Goal: Information Seeking & Learning: Understand process/instructions

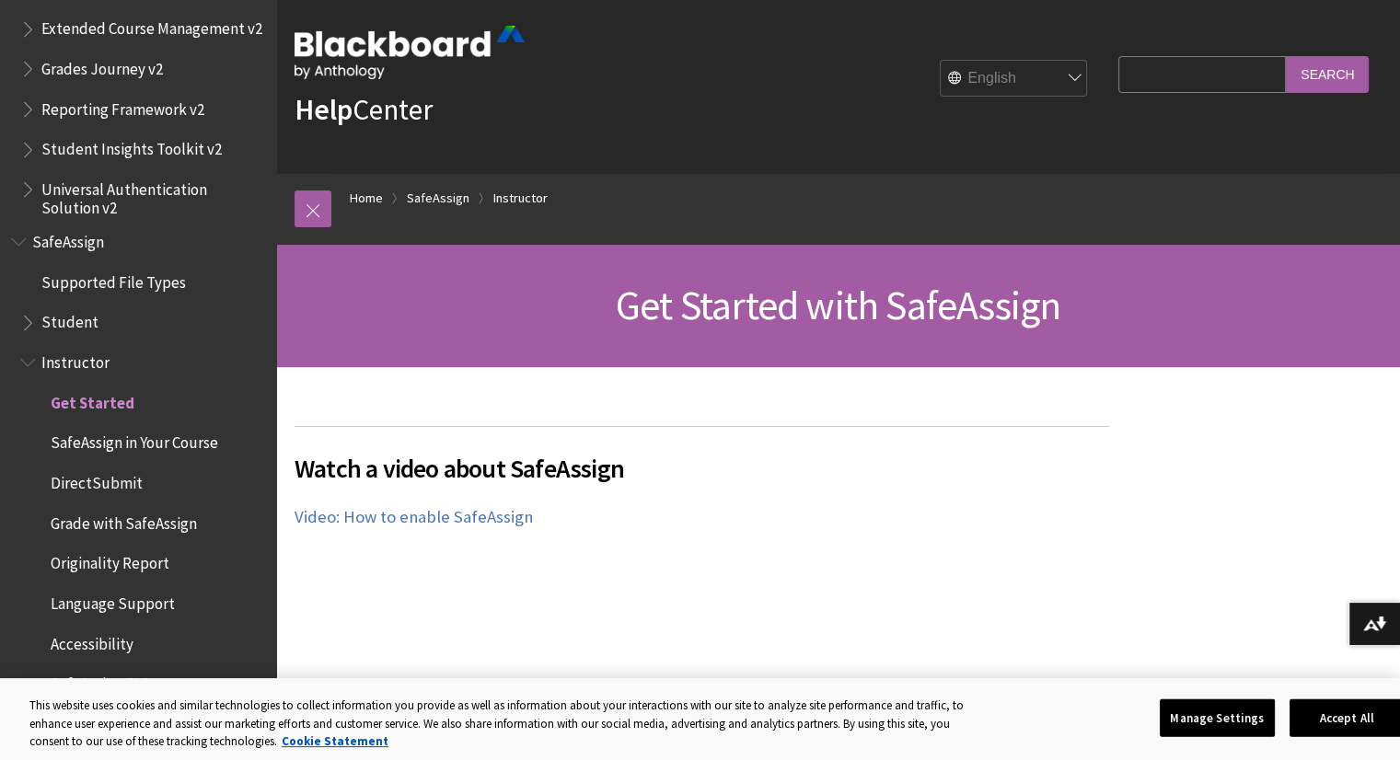
scroll to position [18, 0]
click at [74, 323] on span "Student" at bounding box center [69, 319] width 57 height 25
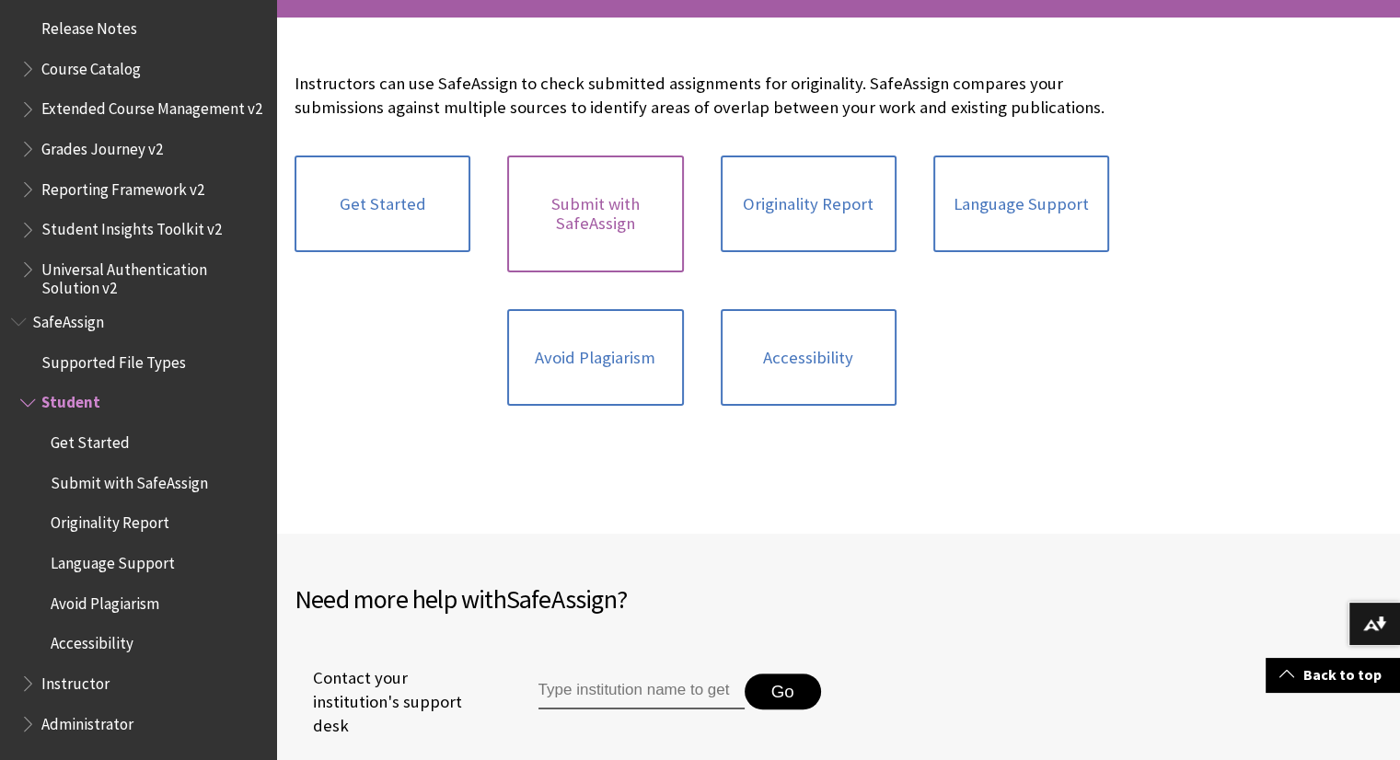
scroll to position [383, 0]
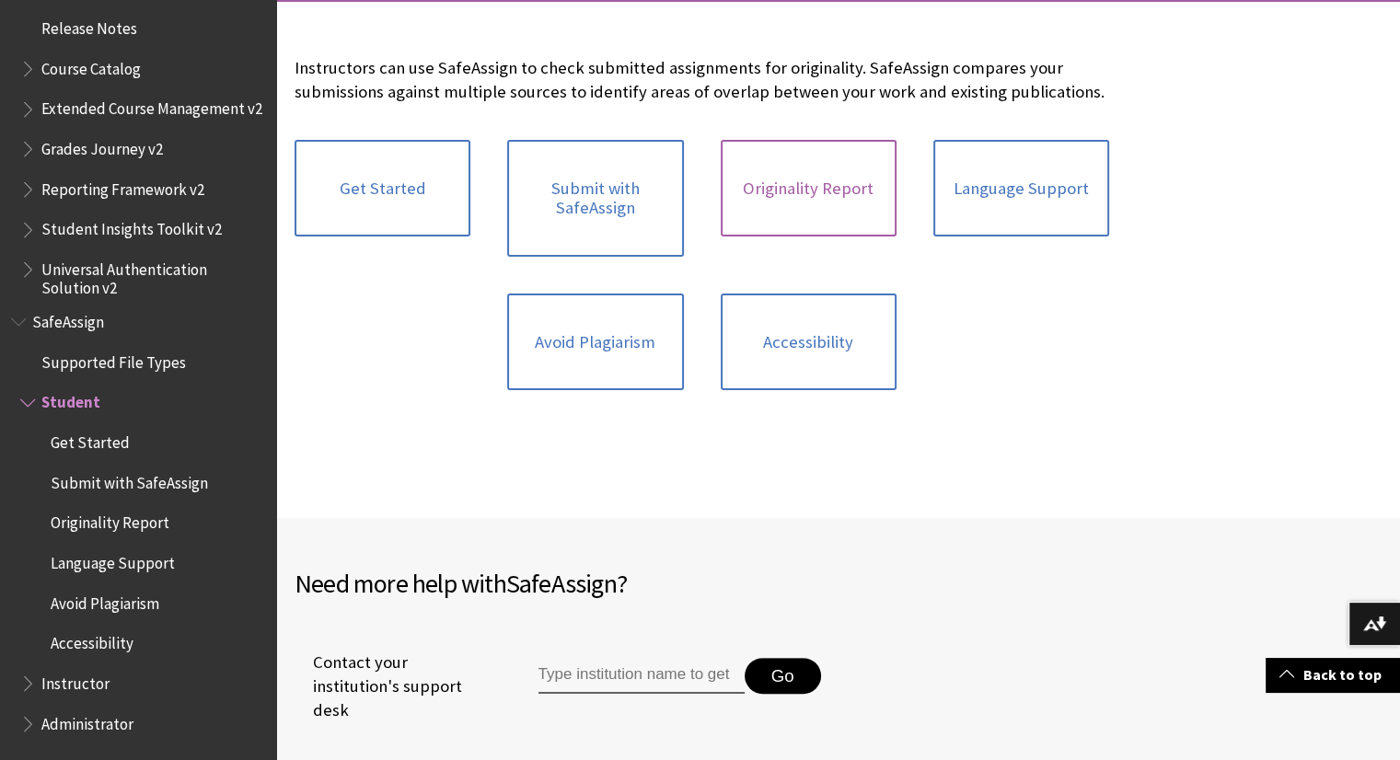
click at [889, 206] on link "Originality Report" at bounding box center [809, 189] width 176 height 98
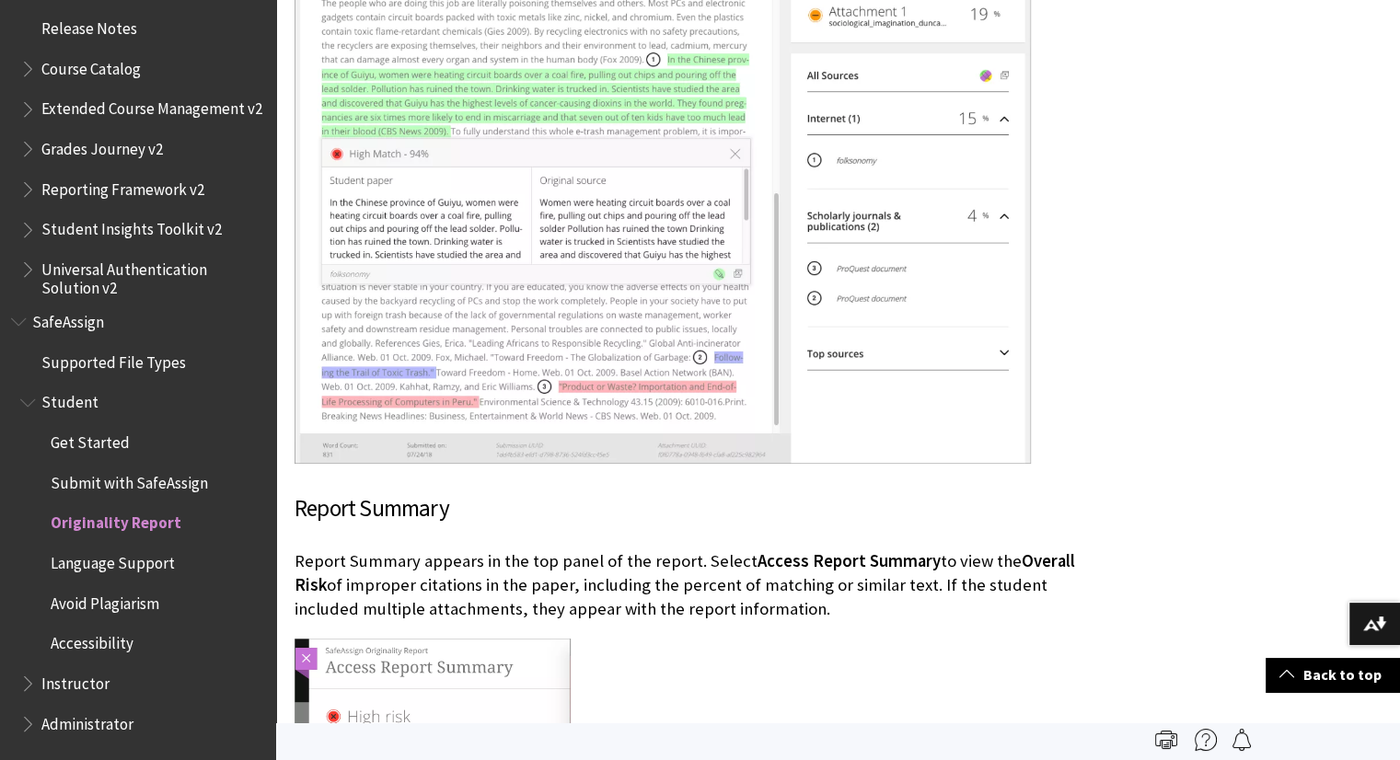
scroll to position [2651, 0]
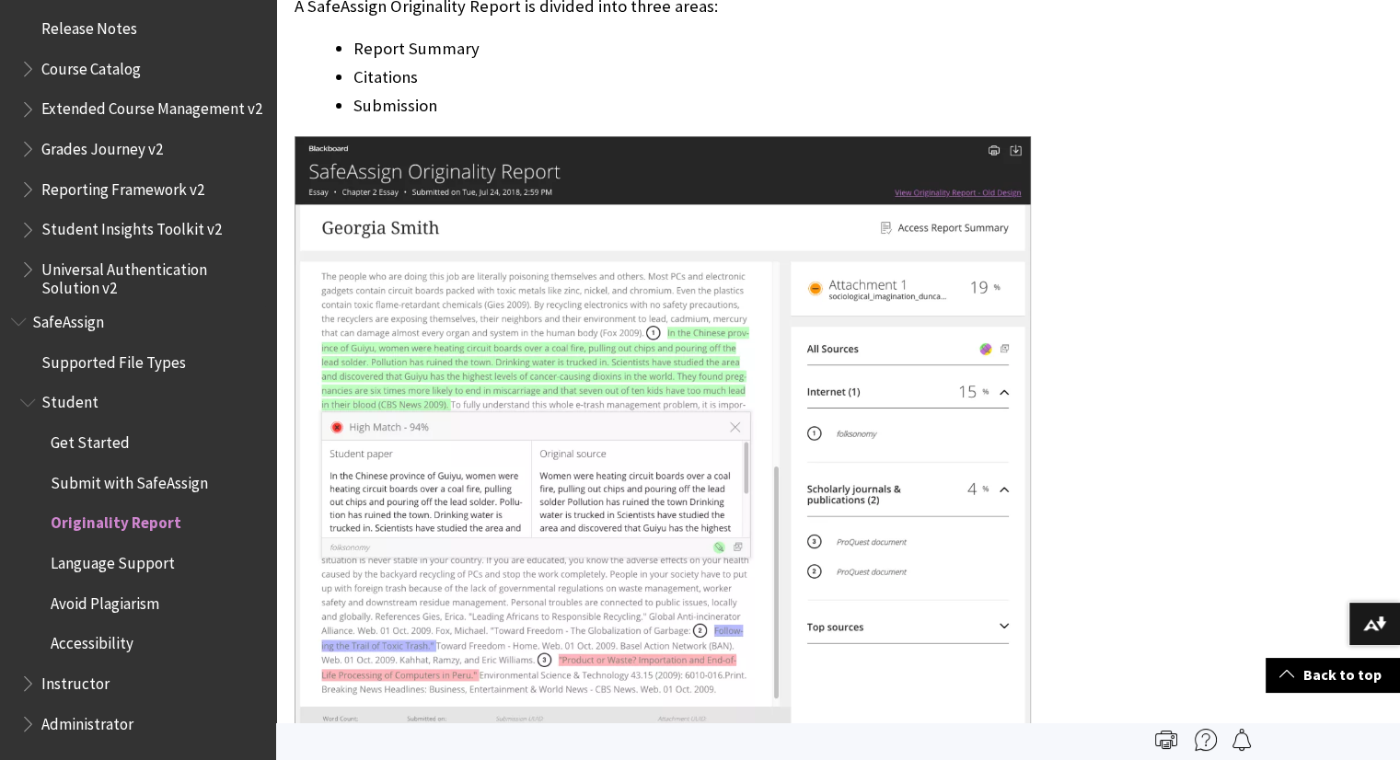
click at [179, 478] on span "Submit with SafeAssign" at bounding box center [129, 479] width 157 height 25
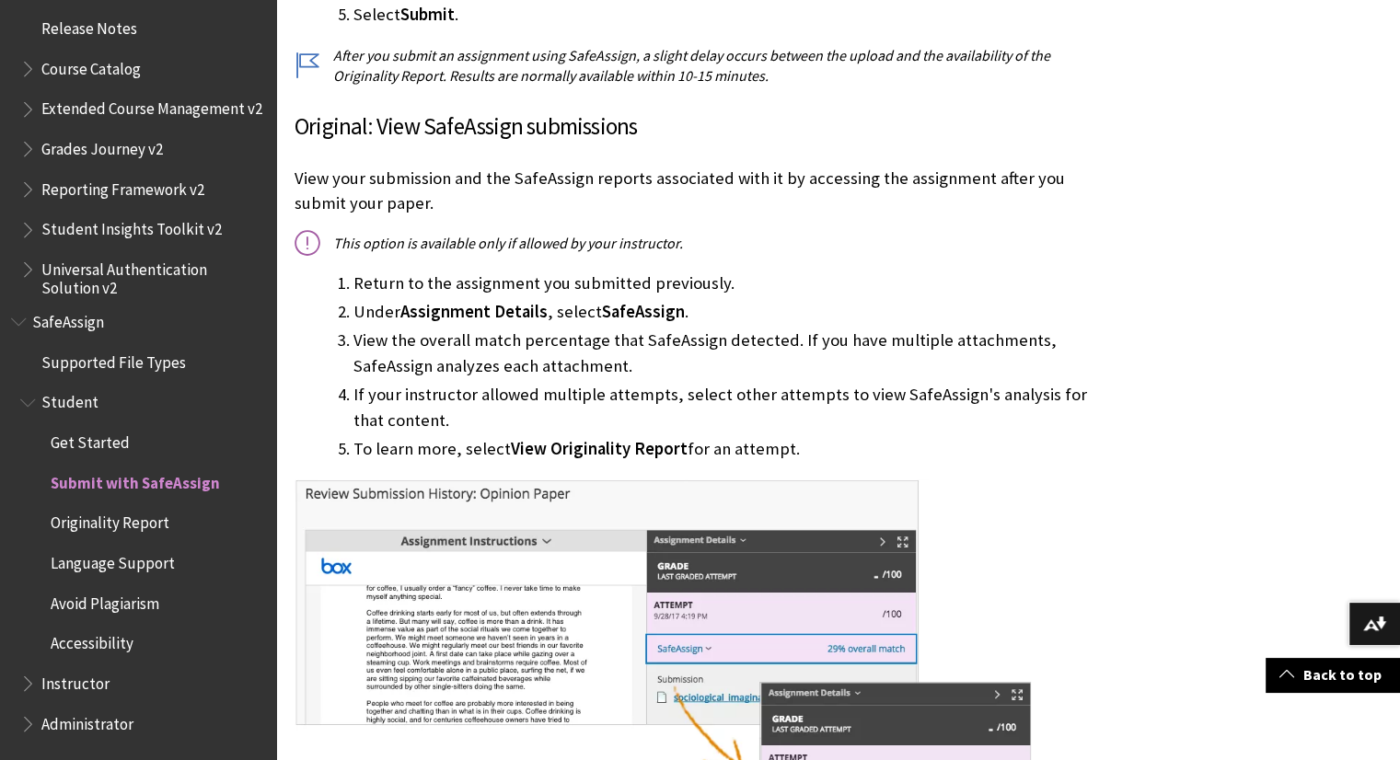
scroll to position [1180, 0]
